Goal: Transaction & Acquisition: Book appointment/travel/reservation

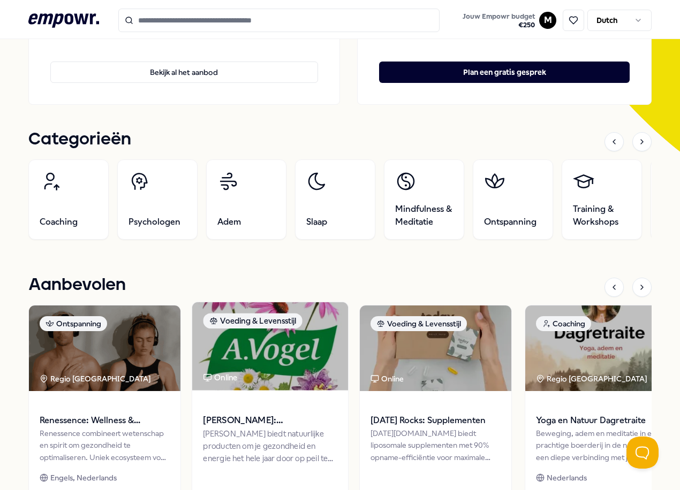
scroll to position [375, 0]
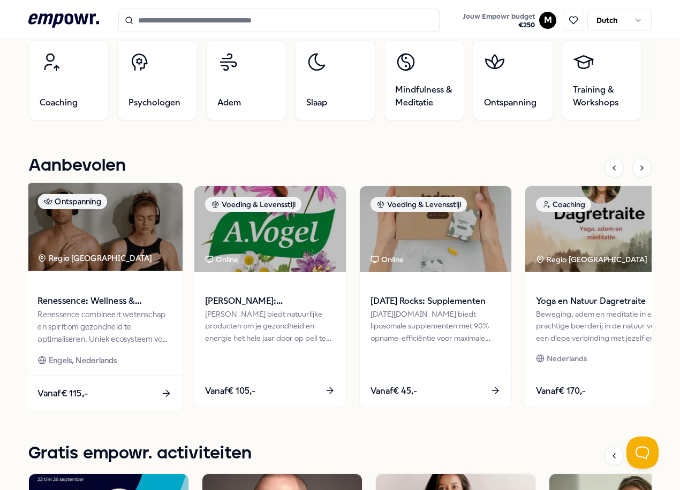
click at [77, 243] on img at bounding box center [105, 227] width 156 height 88
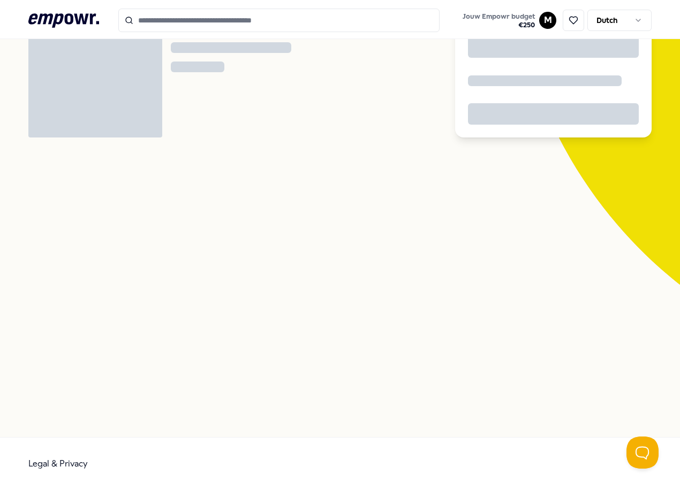
scroll to position [69, 0]
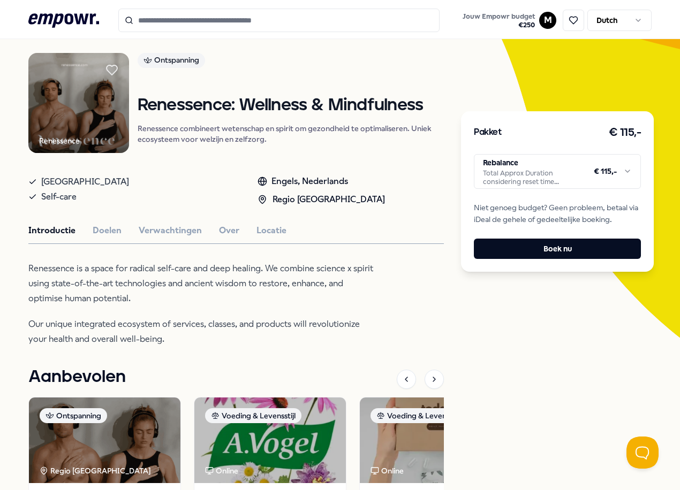
click at [548, 178] on html ".empowr-logo_svg__cls-1{fill:#03032f} Jouw Empowr budget € 250 M Dutch Alle cat…" at bounding box center [340, 245] width 680 height 490
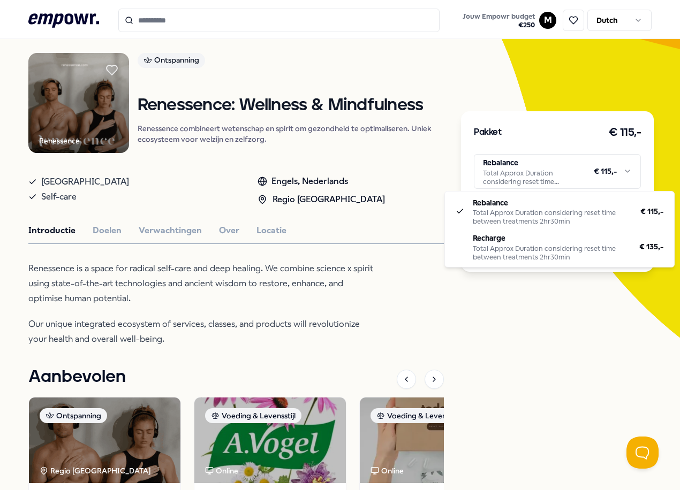
click at [201, 275] on html ".empowr-logo_svg__cls-1{fill:#03032f} Jouw Empowr budget € 250 M Dutch Alle cat…" at bounding box center [340, 245] width 680 height 490
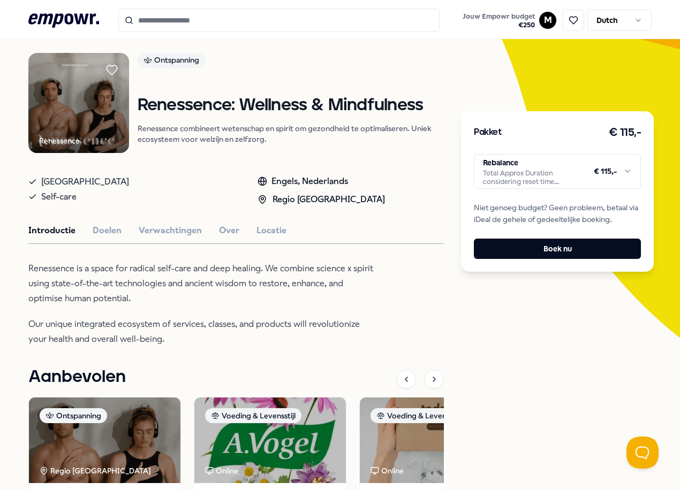
click at [519, 176] on html ".empowr-logo_svg__cls-1{fill:#03032f} Jouw Empowr budget € 250 M Dutch Alle cat…" at bounding box center [340, 245] width 680 height 490
click at [110, 224] on button "Doelen" at bounding box center [107, 231] width 29 height 14
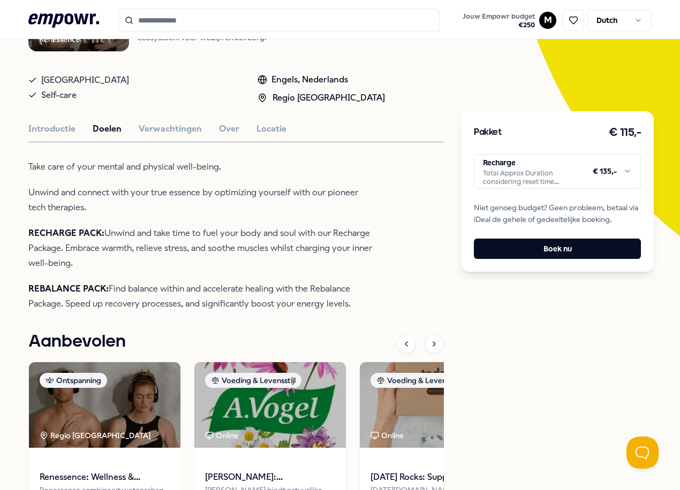
scroll to position [230, 0]
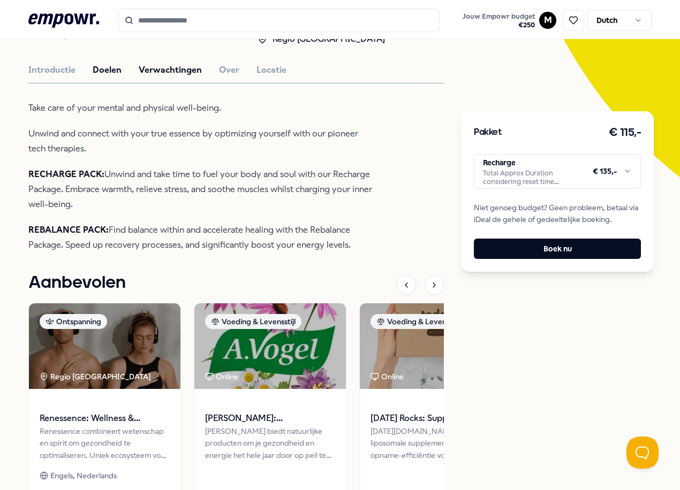
click at [187, 63] on button "Verwachtingen" at bounding box center [170, 70] width 63 height 14
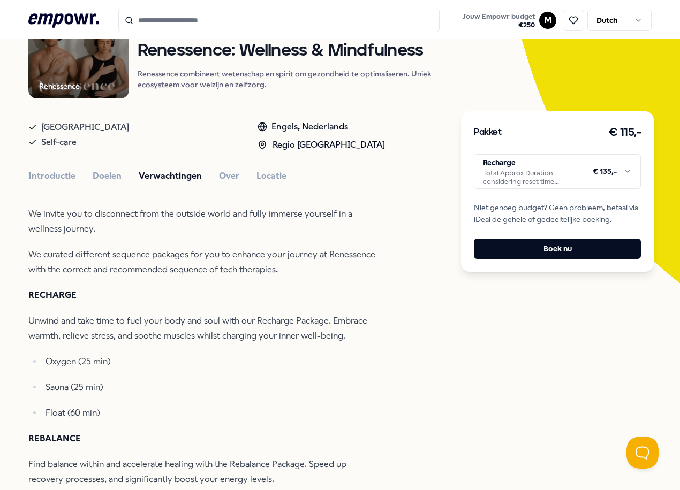
scroll to position [123, 0]
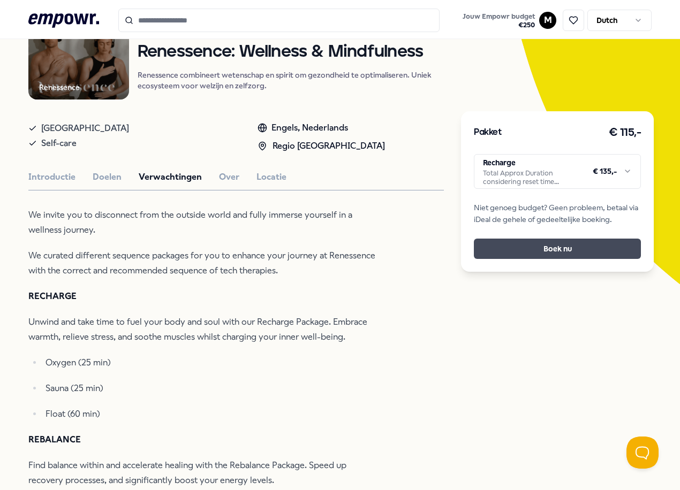
click at [551, 251] on button "Boek nu" at bounding box center [557, 249] width 167 height 20
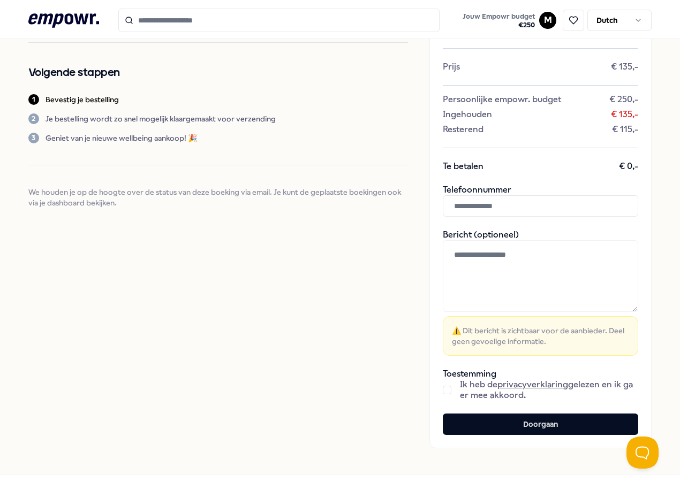
scroll to position [28, 0]
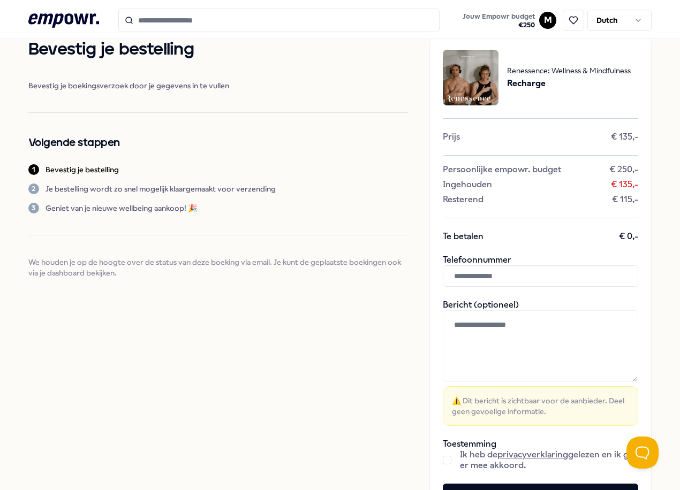
click at [516, 275] on input "text" at bounding box center [540, 276] width 195 height 21
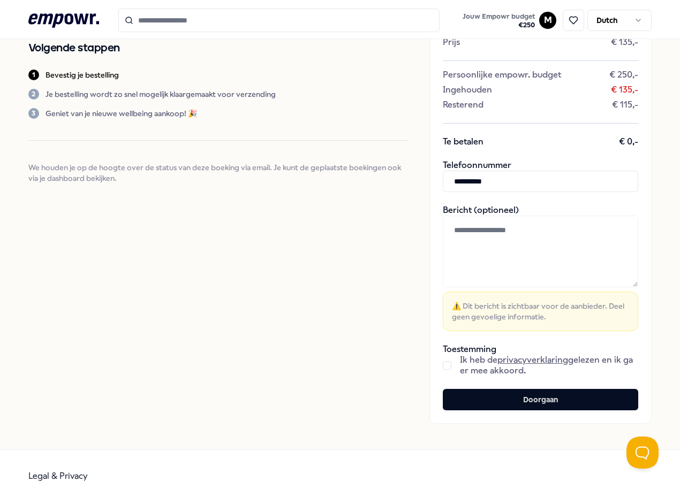
scroll to position [135, 0]
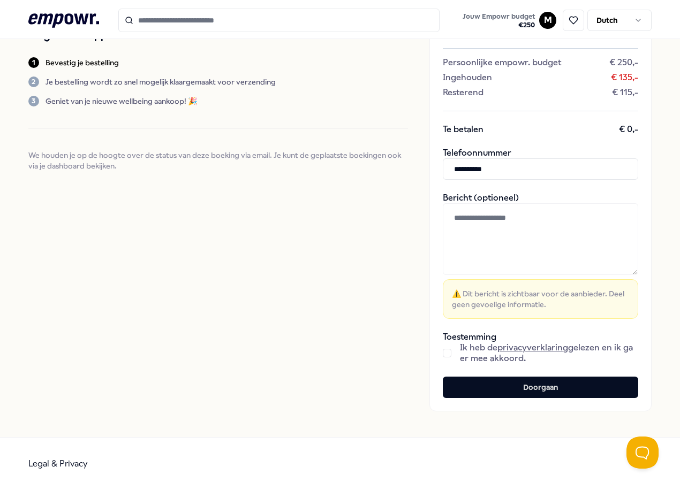
type input "**********"
click at [443, 350] on button "button" at bounding box center [447, 353] width 9 height 9
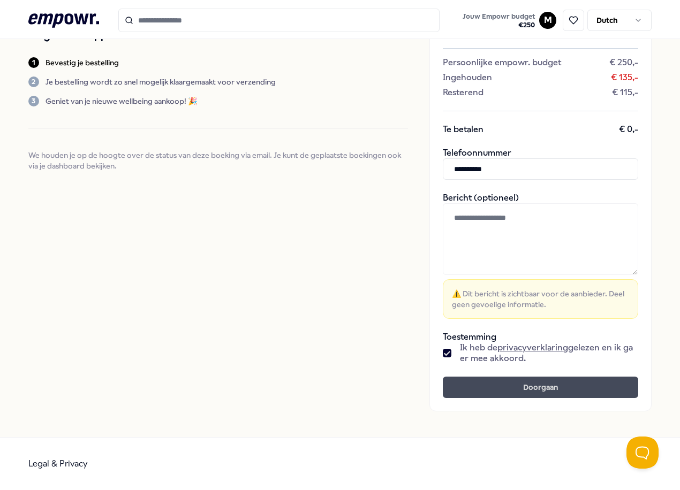
click at [544, 391] on button "Doorgaan" at bounding box center [540, 387] width 195 height 21
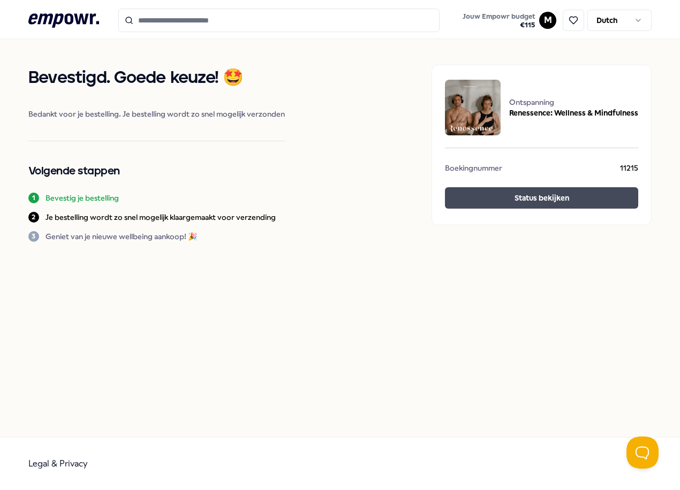
click at [558, 207] on button "Status bekijken" at bounding box center [541, 197] width 193 height 21
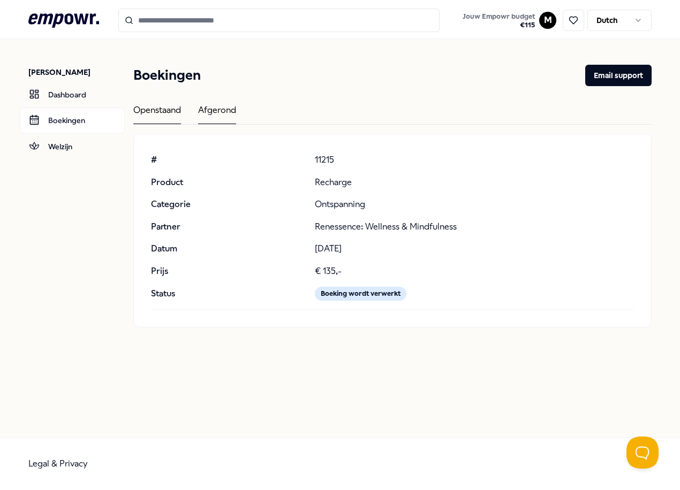
click at [236, 111] on div "Afgerond" at bounding box center [217, 113] width 38 height 21
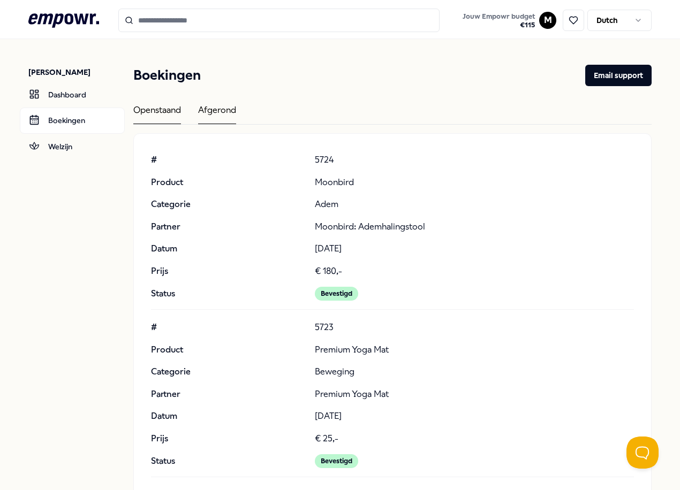
click at [176, 105] on div "Openstaand" at bounding box center [157, 113] width 48 height 21
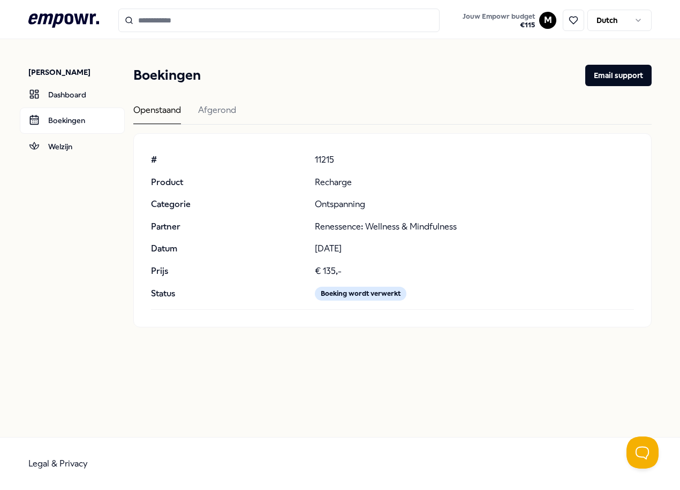
click at [310, 224] on div "# 11215 Product Recharge Categorie Ontspanning Partner Renessence: Wellness & M…" at bounding box center [392, 227] width 483 height 148
drag, startPoint x: 315, startPoint y: 224, endPoint x: 361, endPoint y: 222, distance: 45.6
click at [361, 222] on p "Renessence: Wellness & Mindfulness" at bounding box center [474, 227] width 319 height 14
copy p "Renessence"
drag, startPoint x: 62, startPoint y: 97, endPoint x: 72, endPoint y: 124, distance: 29.1
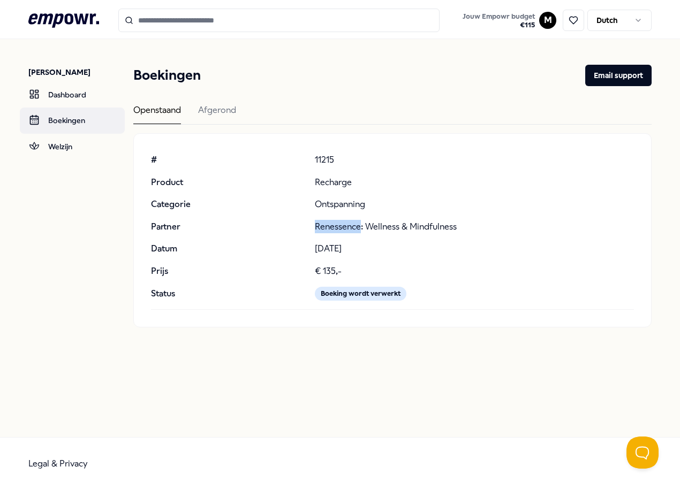
click at [62, 97] on link "Dashboard" at bounding box center [72, 95] width 105 height 26
